Goal: Transaction & Acquisition: Purchase product/service

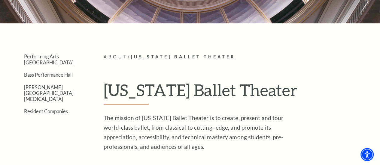
scroll to position [99, 0]
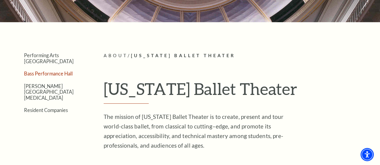
click at [38, 72] on link "Bass Performance Hall" at bounding box center [48, 74] width 49 height 6
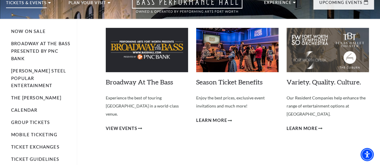
scroll to position [25, 0]
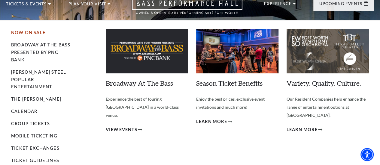
click at [26, 35] on link "Now On Sale" at bounding box center [28, 32] width 35 height 5
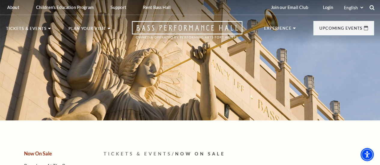
click at [371, 7] on icon at bounding box center [371, 7] width 5 height 5
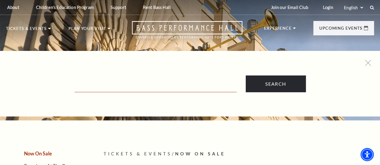
click at [164, 84] on input "Text field" at bounding box center [155, 86] width 162 height 12
type input "the nutcracker"
click at [246, 76] on input "Search" at bounding box center [276, 84] width 60 height 17
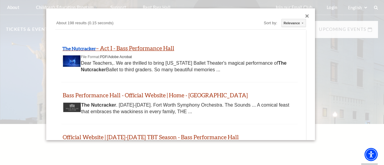
click at [132, 50] on link "The Nutcracker – Act I - Bass Performance Hall" at bounding box center [118, 48] width 112 height 7
click at [306, 16] on div "Close dialog" at bounding box center [308, 16] width 4 height 4
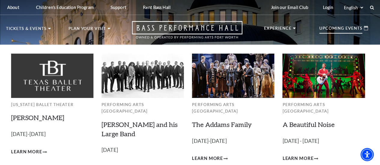
click at [342, 29] on p "Upcoming Events" at bounding box center [340, 29] width 43 height 7
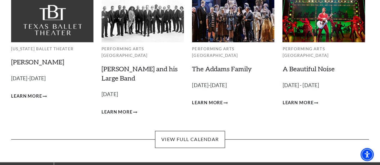
scroll to position [53, 0]
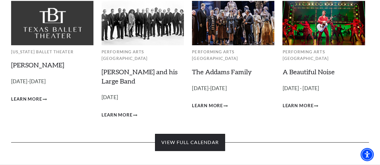
click at [197, 136] on link "View Full Calendar" at bounding box center [190, 142] width 70 height 17
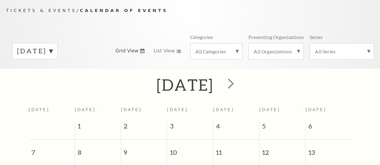
scroll to position [53, 0]
click at [239, 92] on span "next" at bounding box center [230, 83] width 17 height 17
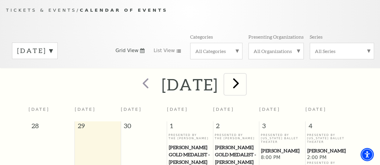
click at [244, 91] on span "next" at bounding box center [235, 83] width 17 height 17
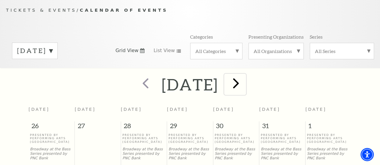
click at [244, 91] on span "next" at bounding box center [235, 83] width 17 height 17
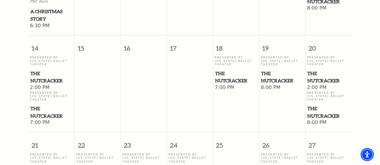
scroll to position [411, 0]
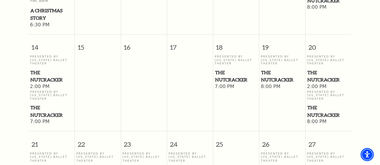
click at [327, 81] on span "The Nutcracker" at bounding box center [328, 76] width 43 height 15
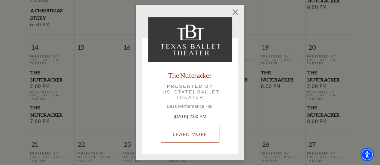
click at [196, 136] on link "Learn More" at bounding box center [190, 134] width 59 height 17
